Goal: Transaction & Acquisition: Purchase product/service

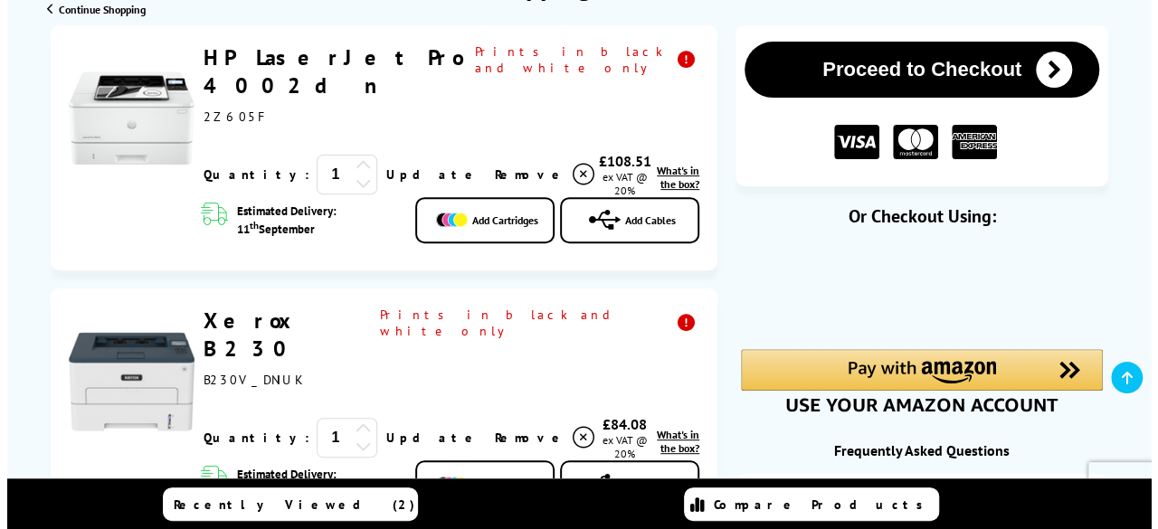
scroll to position [253, 0]
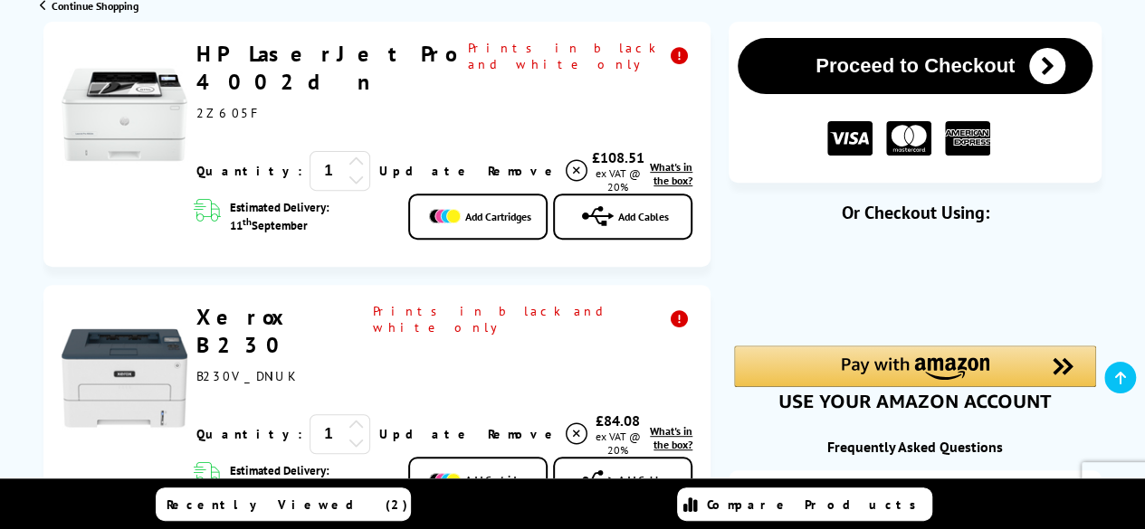
click at [642, 457] on link "Add Cables" at bounding box center [622, 480] width 139 height 46
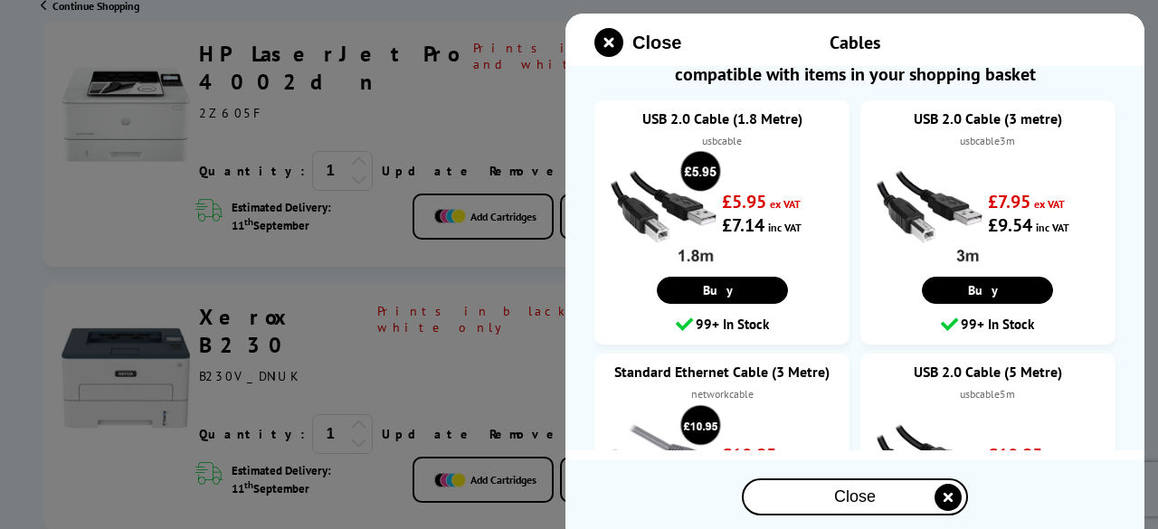
scroll to position [24, 0]
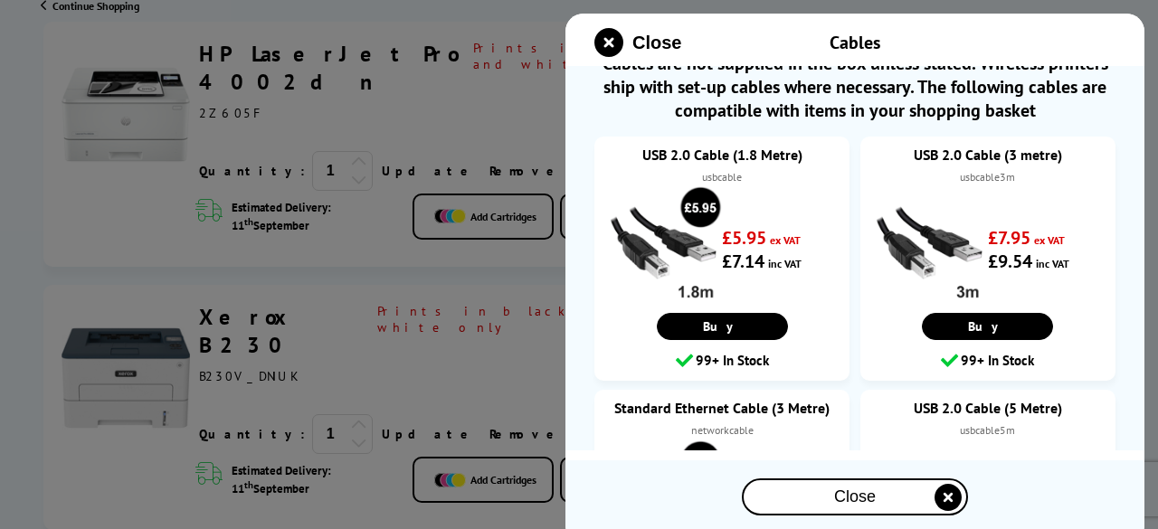
click at [958, 157] on link "USB 2.0 Cable (3 metre)" at bounding box center [988, 155] width 219 height 18
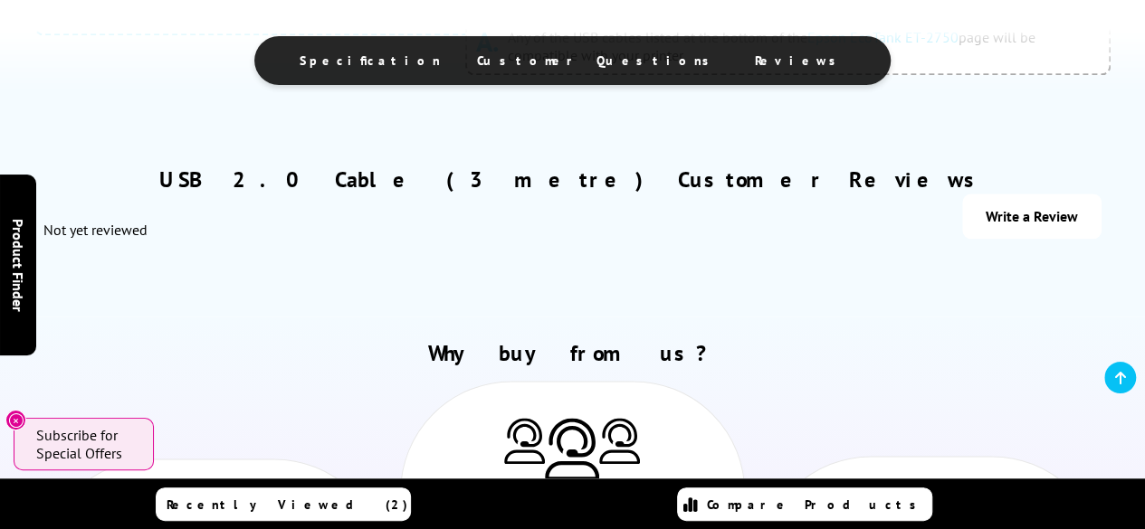
scroll to position [1218, 0]
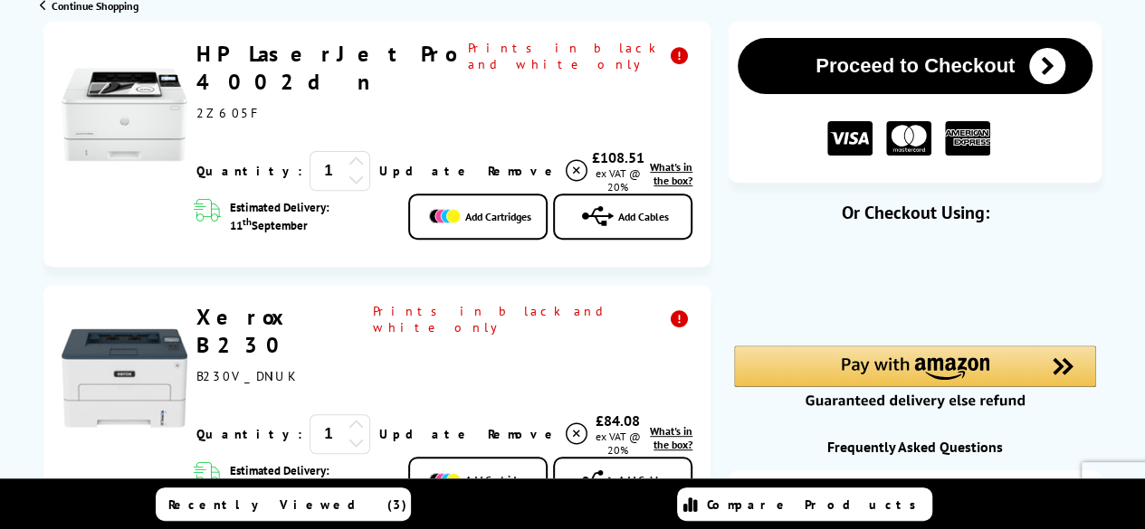
click at [400, 194] on div "Estimated Delivery: 11 th September" at bounding box center [292, 217] width 233 height 46
click at [487, 163] on span "Remove" at bounding box center [523, 171] width 72 height 16
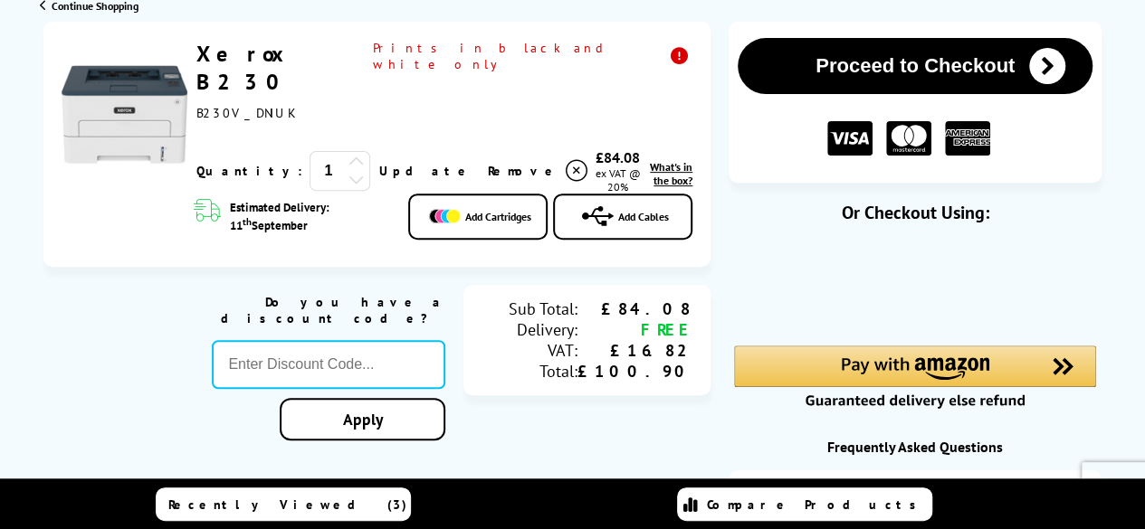
click at [602, 204] on icon at bounding box center [598, 216] width 32 height 25
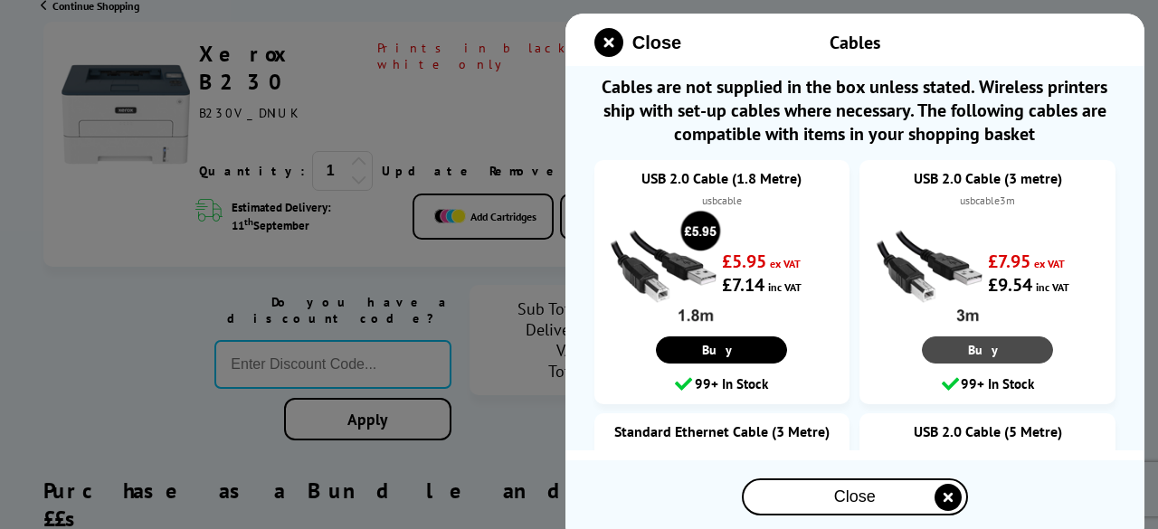
click at [981, 343] on link "Buy" at bounding box center [987, 350] width 131 height 27
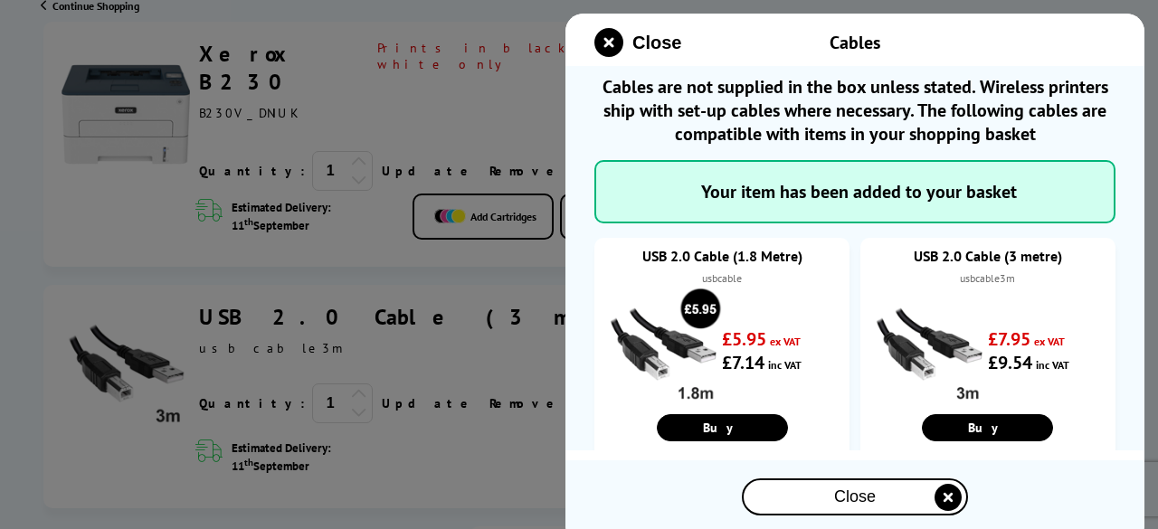
click at [523, 417] on div at bounding box center [579, 264] width 1158 height 529
click at [947, 495] on icon "close modal" at bounding box center [948, 497] width 27 height 27
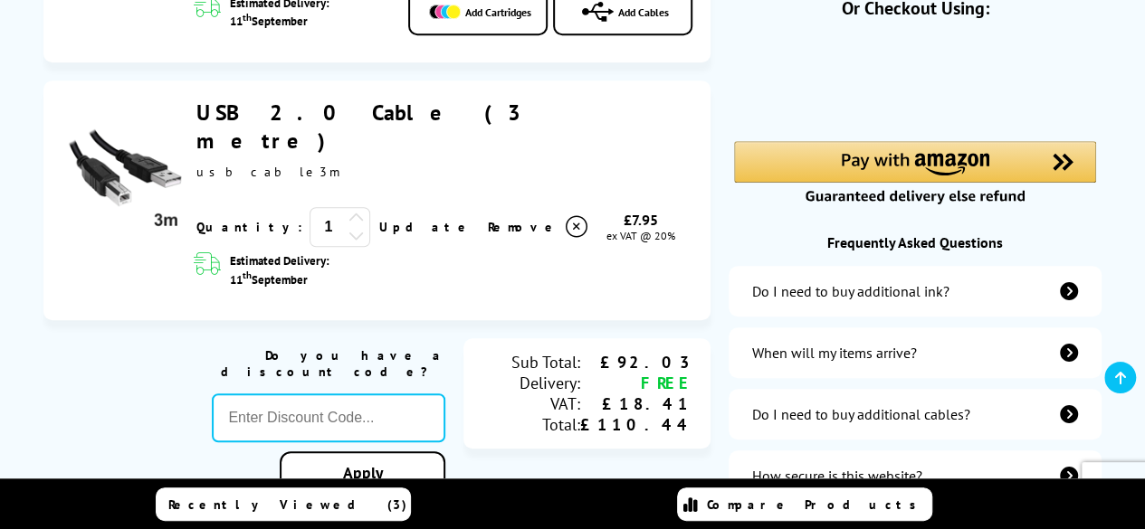
scroll to position [494, 0]
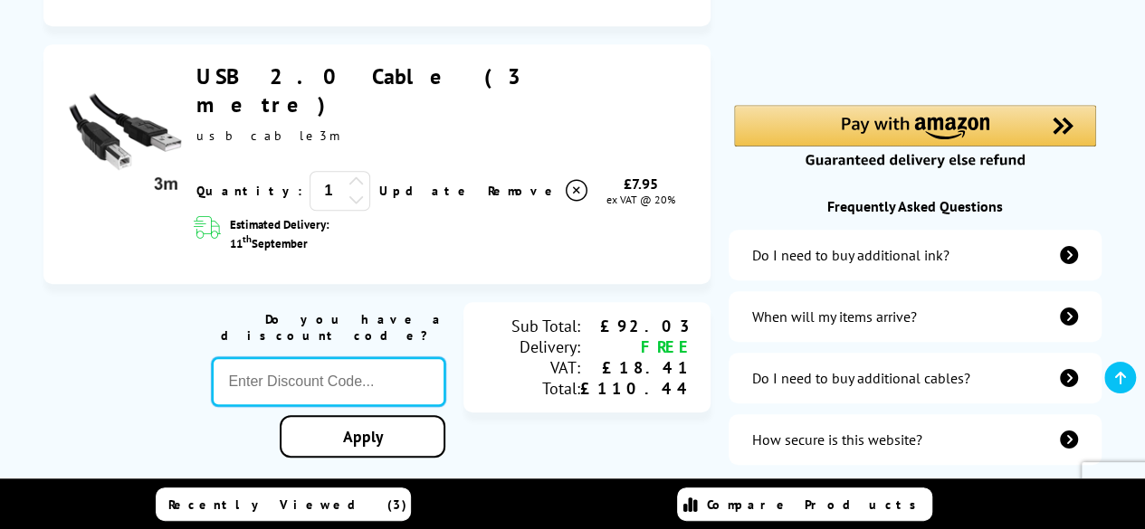
click at [399, 358] on input "text" at bounding box center [329, 382] width 234 height 49
type input "SEPT10"
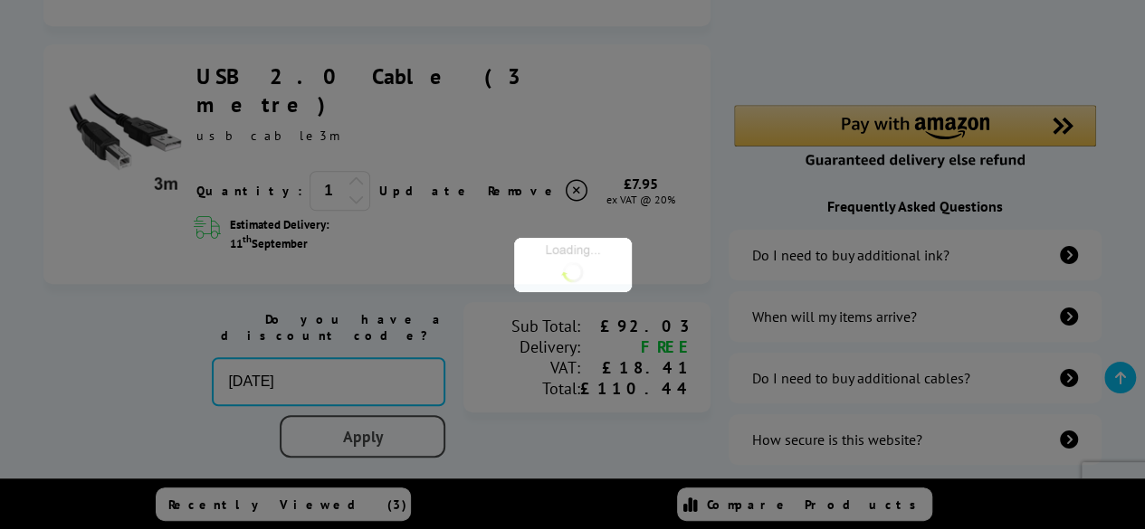
click at [400, 377] on div "Proceed to Checkout Shopping Basket ex VAT @ 20% 1 Update ex VAT @ 20%" at bounding box center [572, 362] width 1145 height 1163
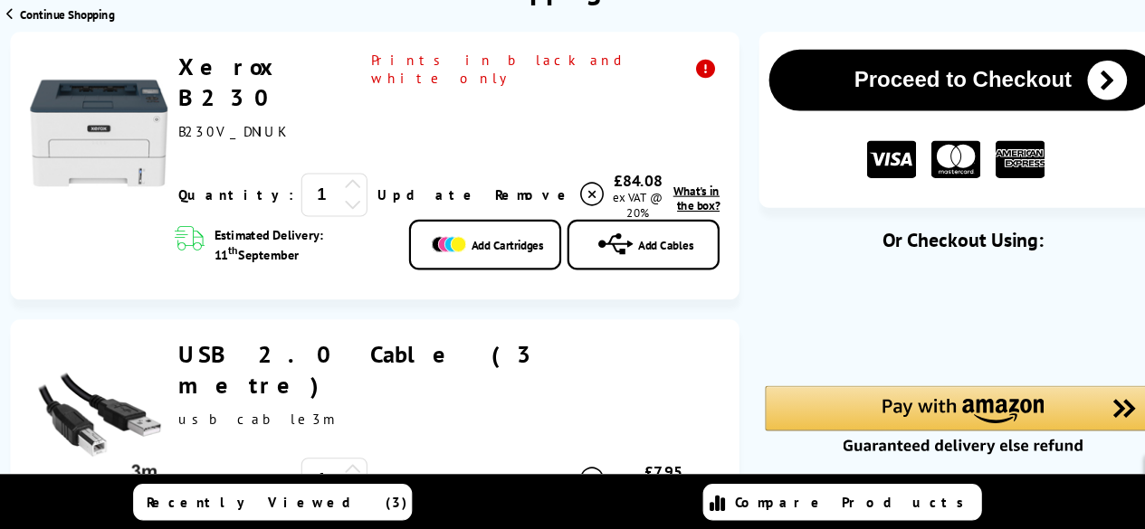
scroll to position [225, 0]
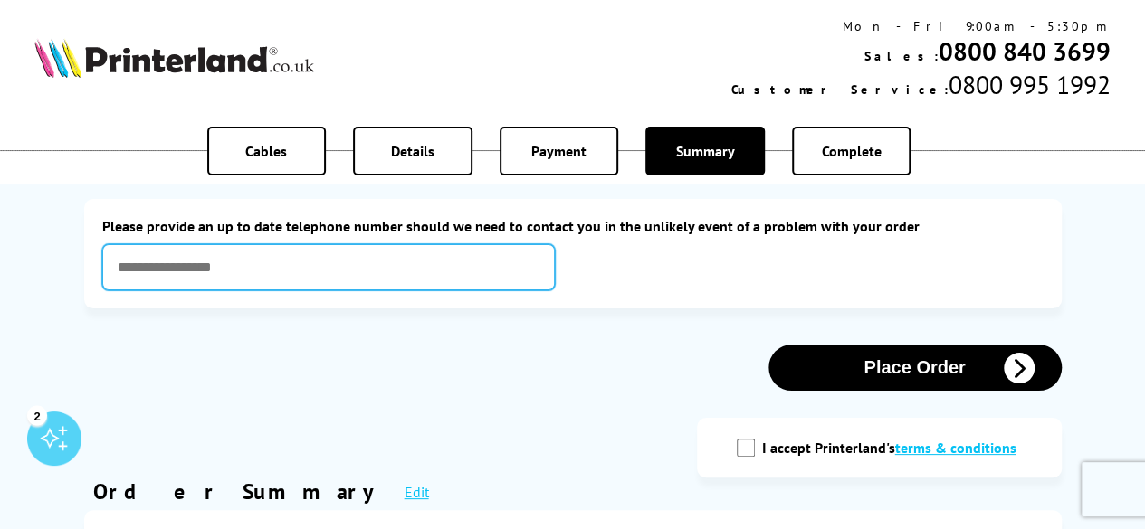
click at [261, 268] on input "text" at bounding box center [328, 267] width 453 height 46
click at [150, 269] on input "**********" at bounding box center [328, 267] width 453 height 46
type input "**********"
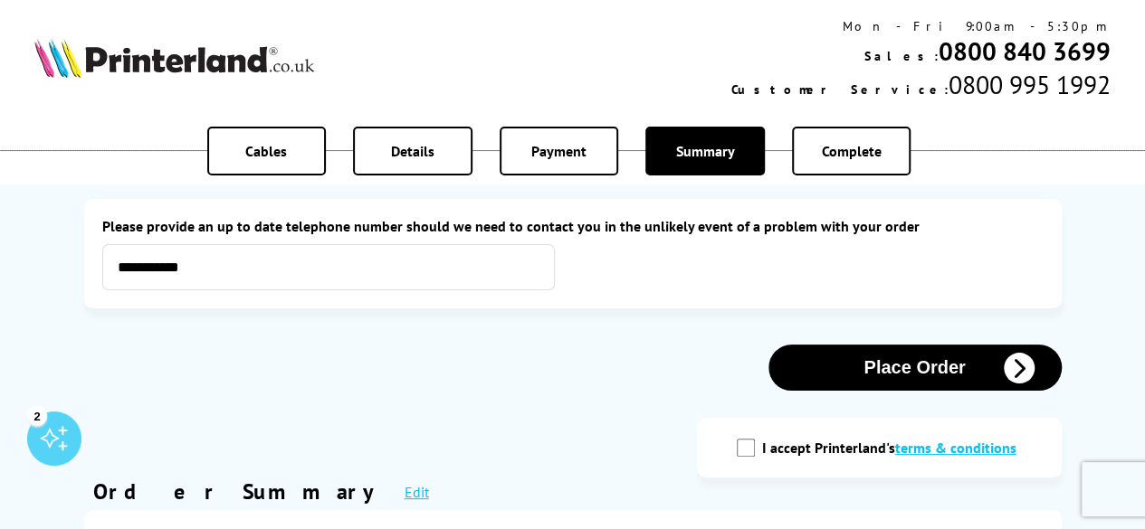
click at [664, 346] on div "Place Order" at bounding box center [572, 368] width 977 height 46
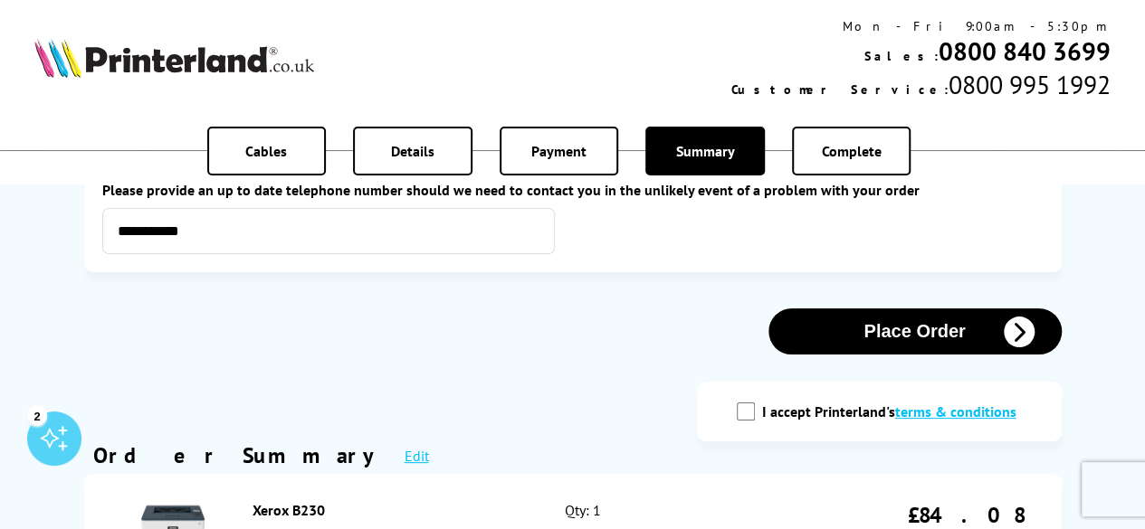
scroll to position [217, 0]
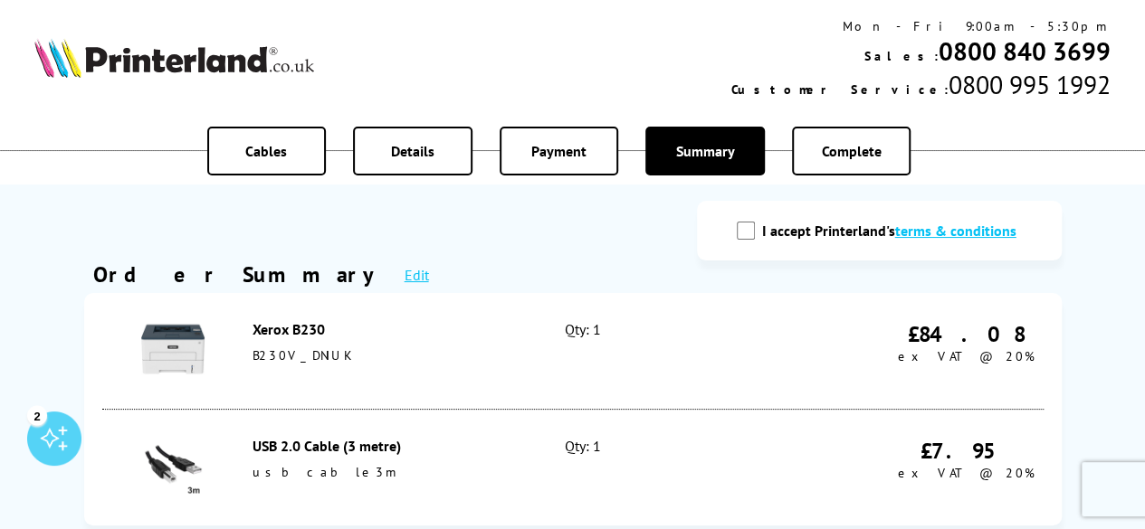
click at [753, 234] on input "I accept Printerland's terms & conditions" at bounding box center [746, 231] width 18 height 18
checkbox input "true"
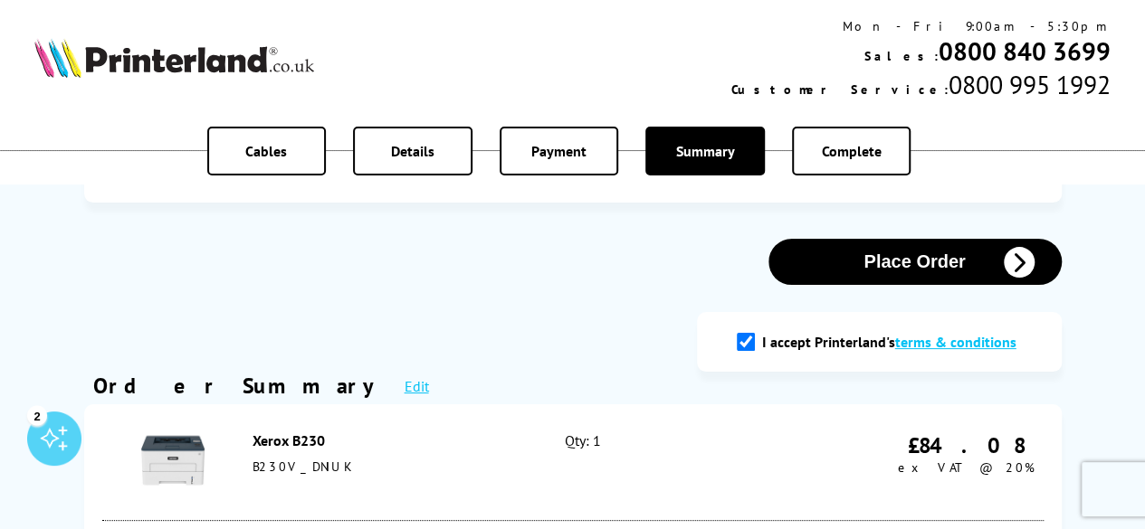
scroll to position [0, 0]
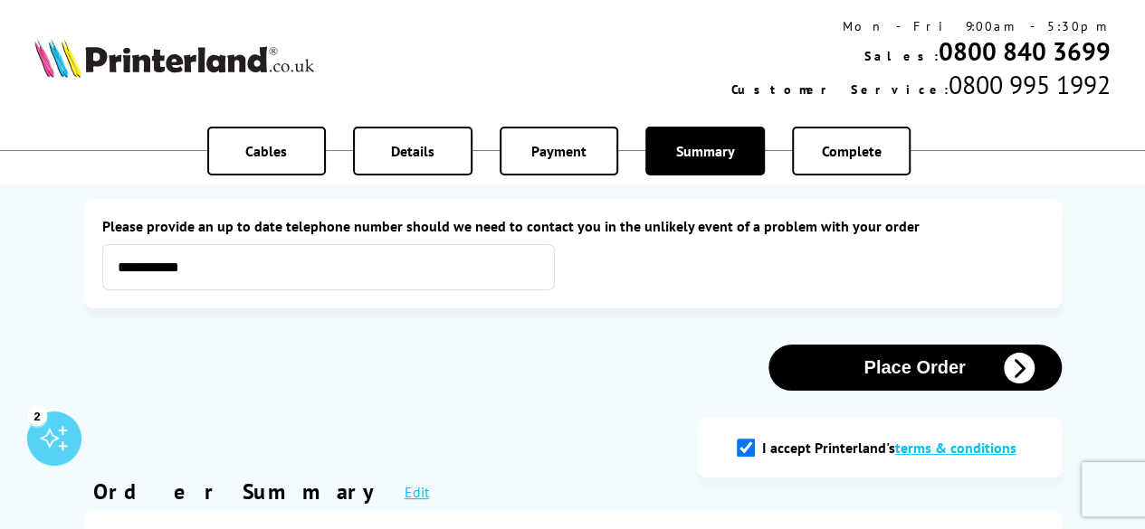
click at [893, 371] on button "Place Order" at bounding box center [914, 368] width 293 height 46
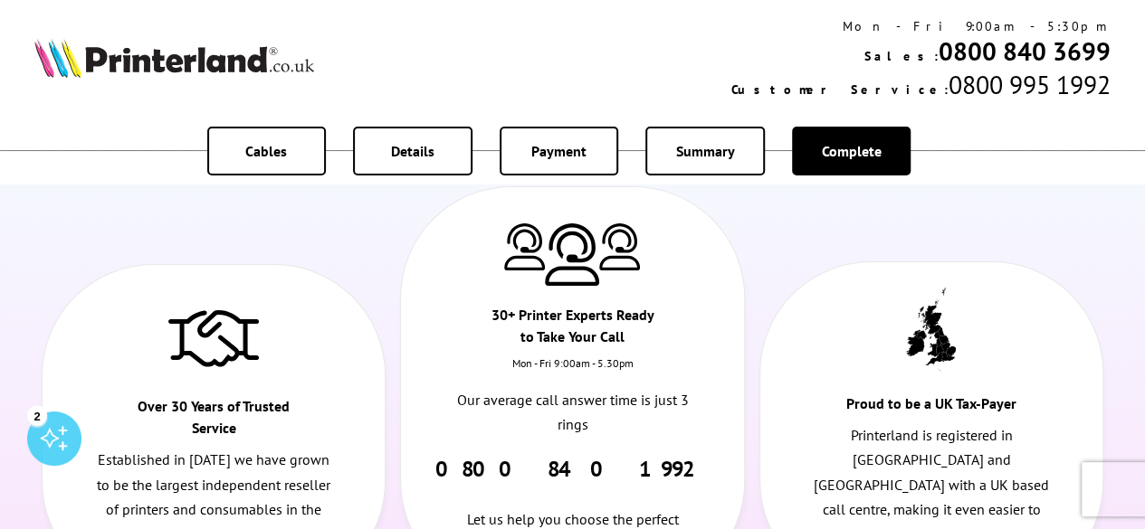
scroll to position [833, 0]
